Goal: Find specific page/section: Find specific page/section

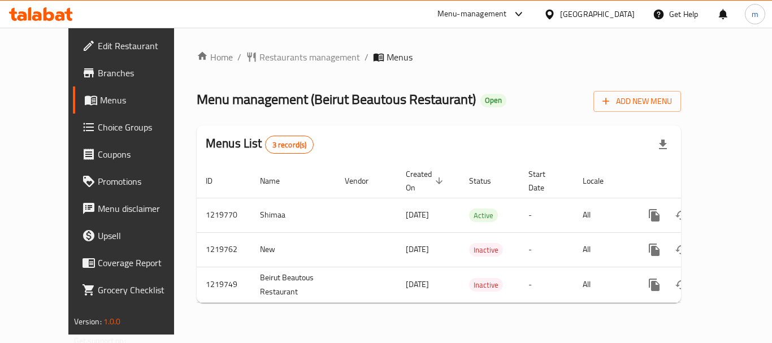
click at [601, 10] on div "[GEOGRAPHIC_DATA]" at bounding box center [597, 14] width 75 height 12
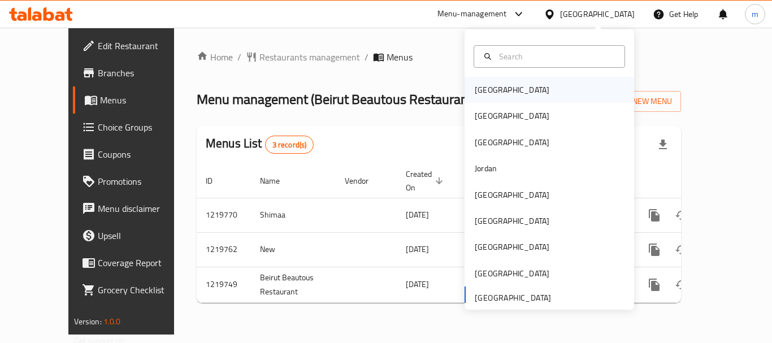
click at [491, 90] on div "[GEOGRAPHIC_DATA]" at bounding box center [512, 90] width 75 height 12
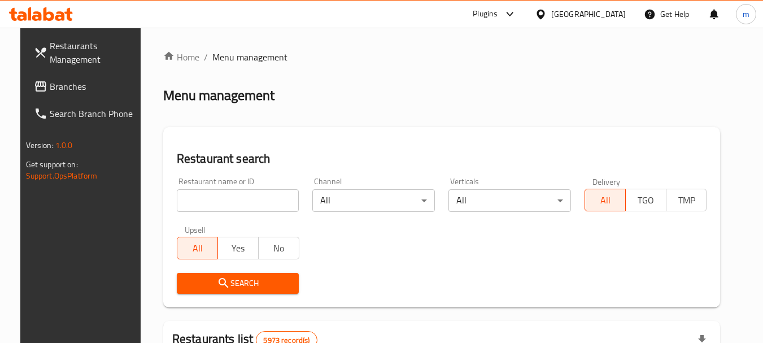
click at [63, 85] on span "Branches" at bounding box center [94, 87] width 89 height 14
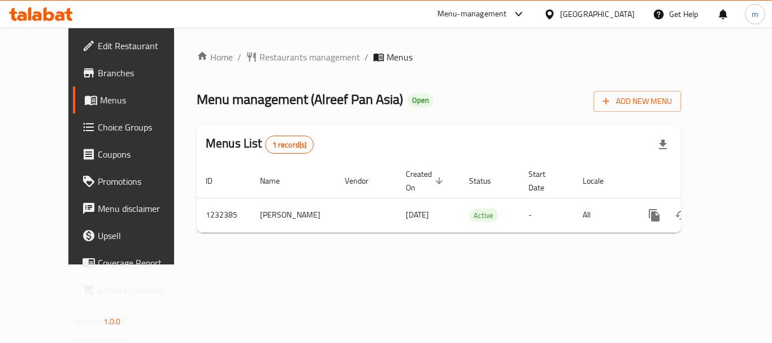
click at [621, 16] on div "[GEOGRAPHIC_DATA]" at bounding box center [597, 14] width 75 height 12
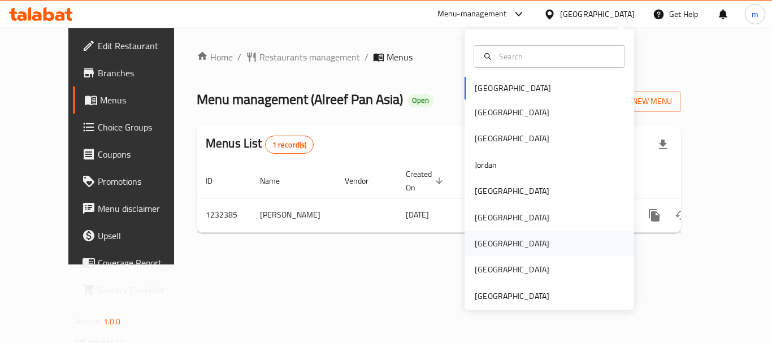
click at [500, 246] on div "[GEOGRAPHIC_DATA]" at bounding box center [548, 243] width 169 height 26
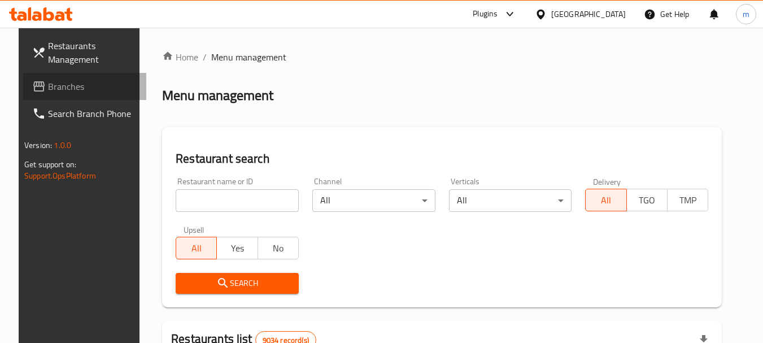
click at [93, 81] on span "Branches" at bounding box center [92, 87] width 89 height 14
